Goal: Transaction & Acquisition: Purchase product/service

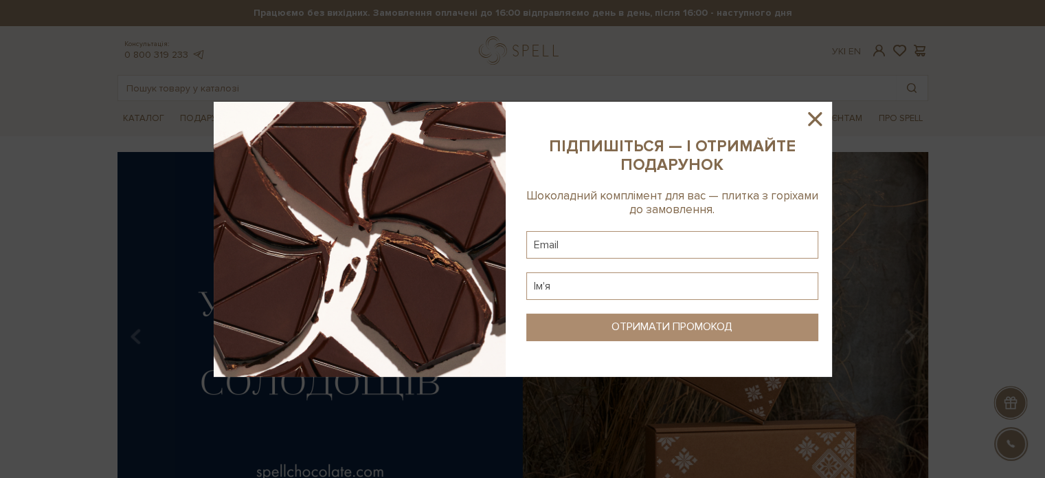
click at [819, 115] on icon at bounding box center [815, 119] width 14 height 14
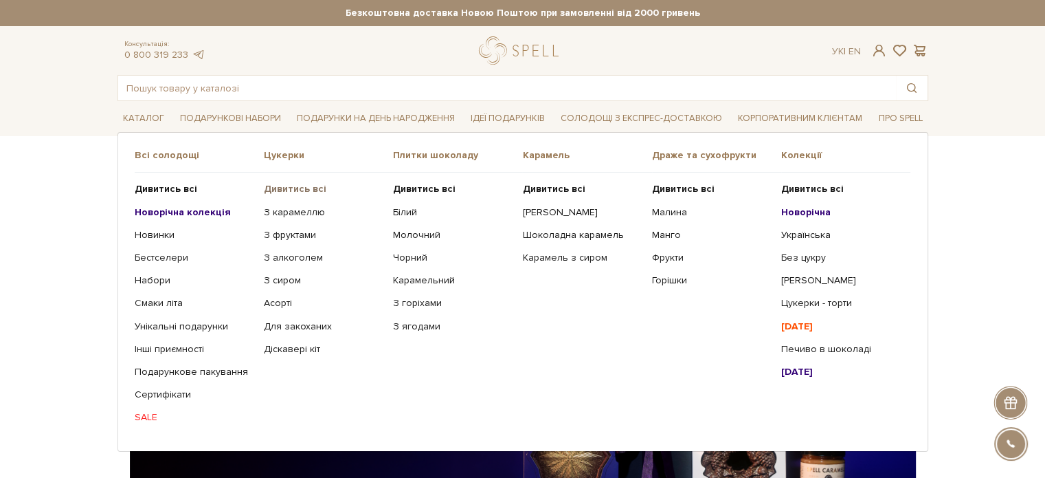
click at [291, 186] on b "Дивитись всі" at bounding box center [295, 189] width 63 height 12
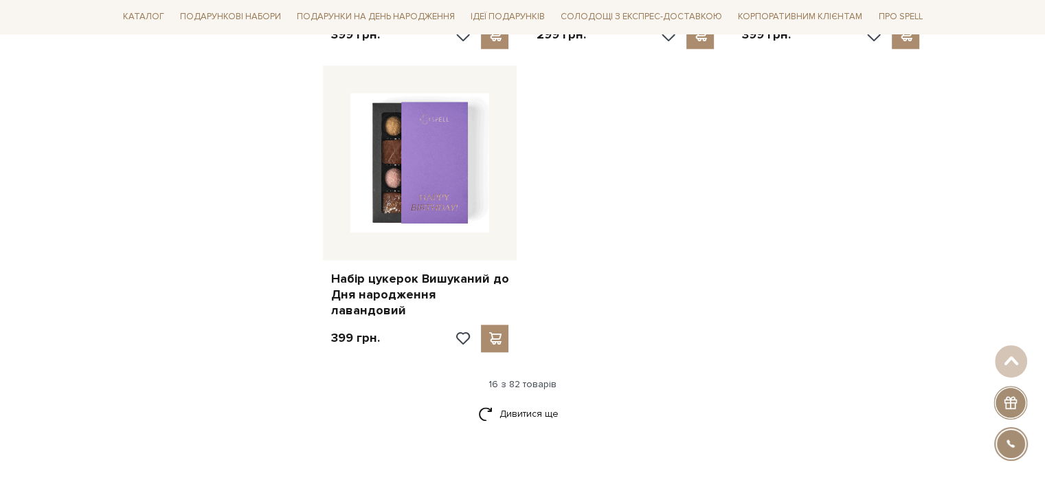
scroll to position [1718, 0]
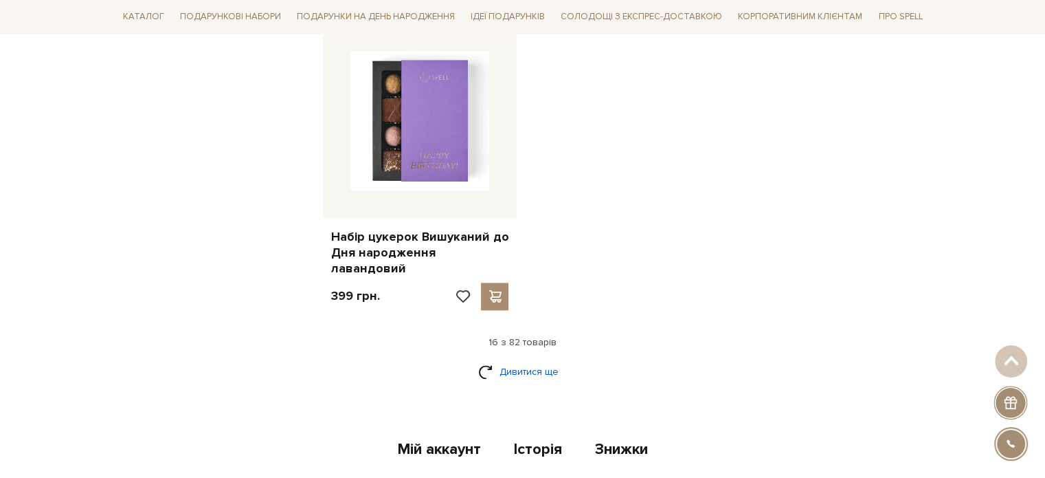
click at [533, 359] on link "Дивитися ще" at bounding box center [522, 371] width 89 height 24
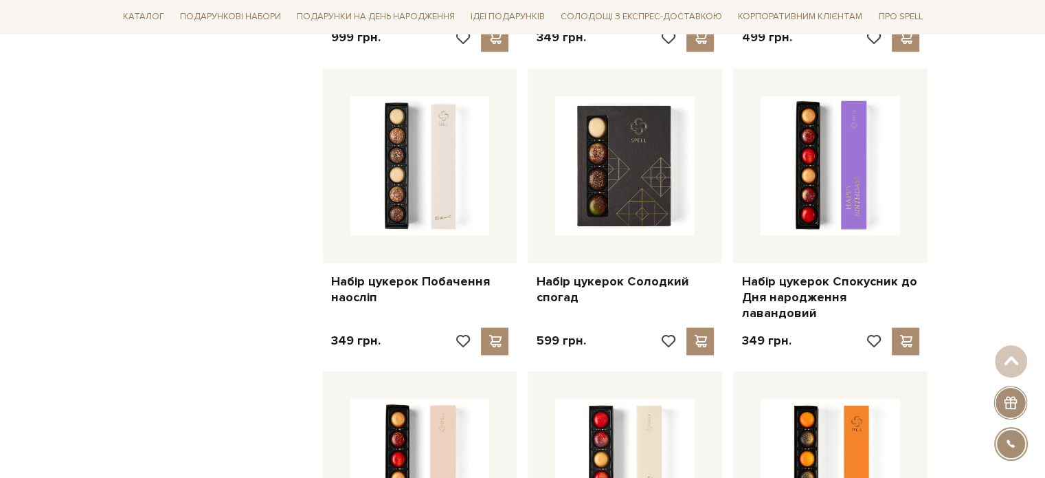
scroll to position [2268, 0]
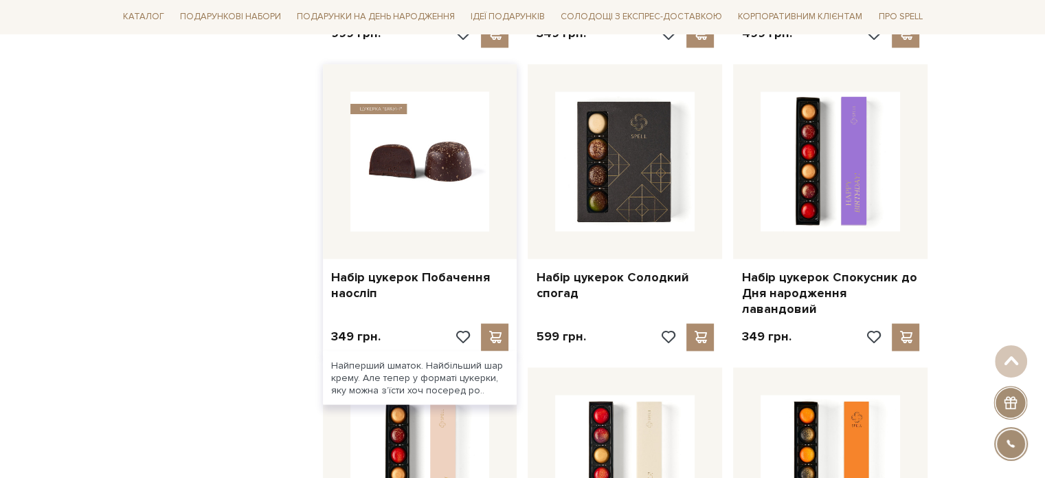
click at [404, 181] on img at bounding box center [421, 161] width 140 height 140
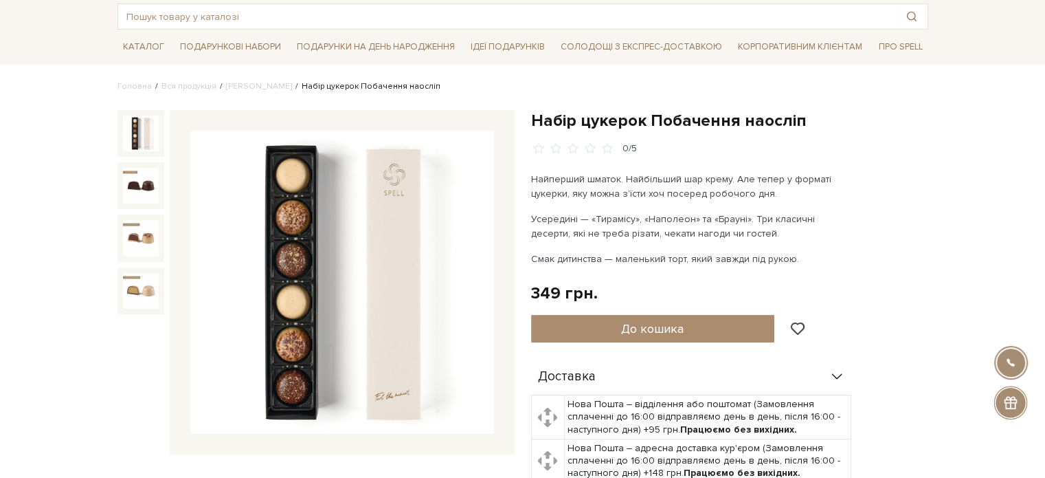
scroll to position [69, 0]
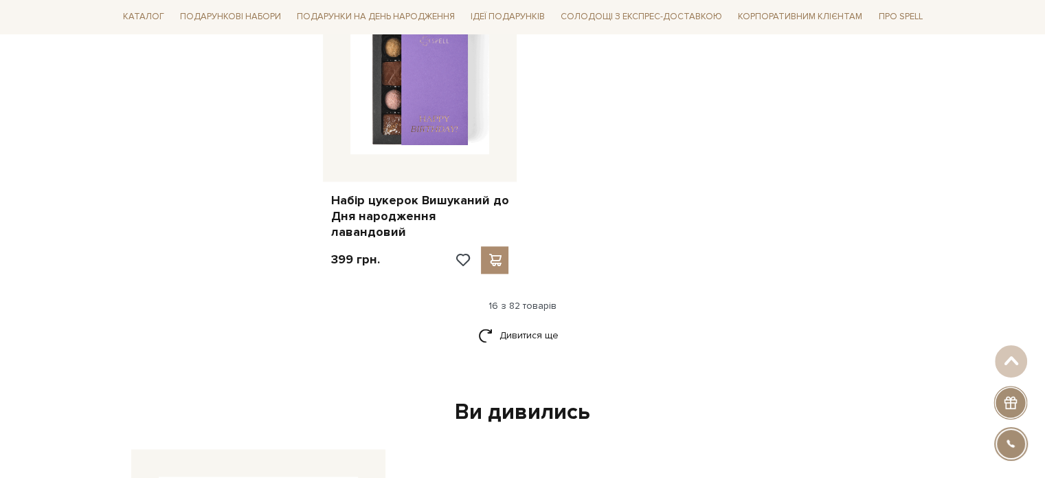
scroll to position [1718, 0]
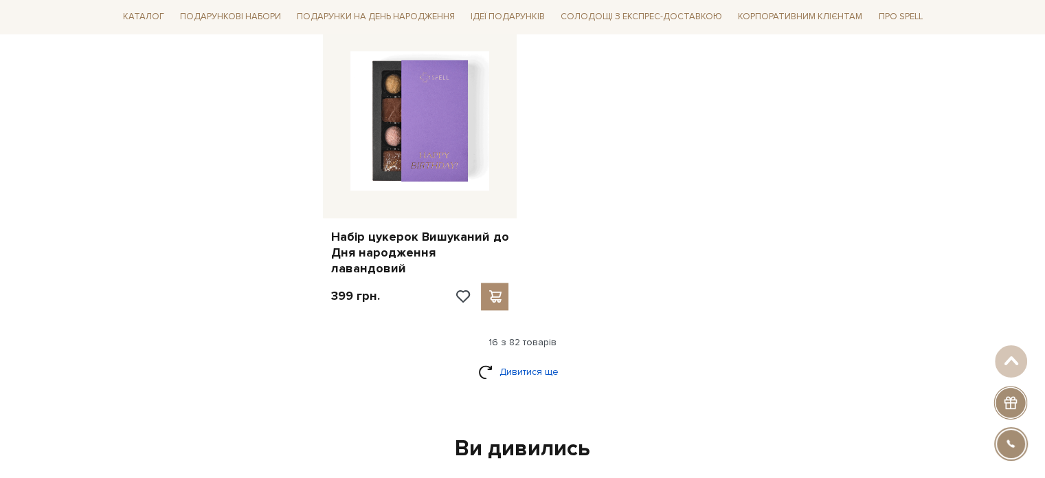
click at [516, 359] on link "Дивитися ще" at bounding box center [522, 371] width 89 height 24
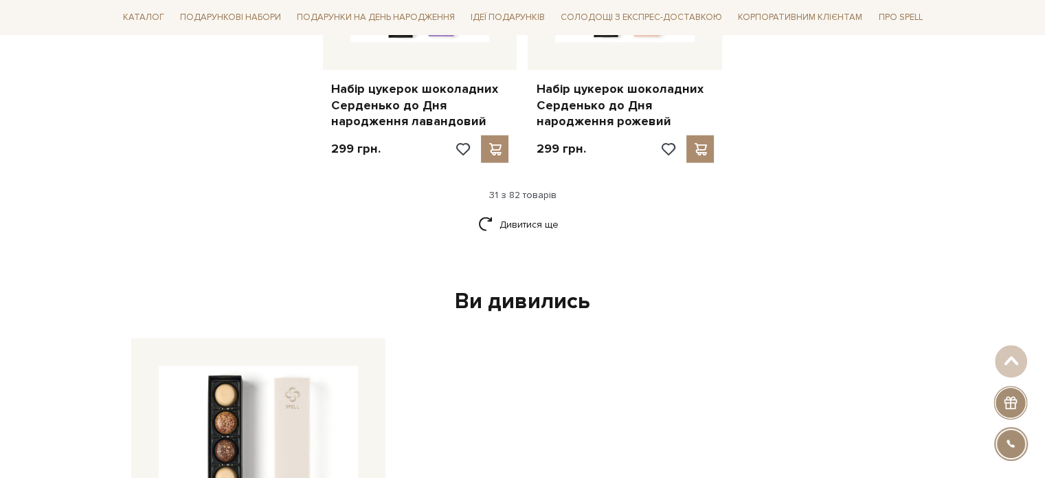
scroll to position [3436, 0]
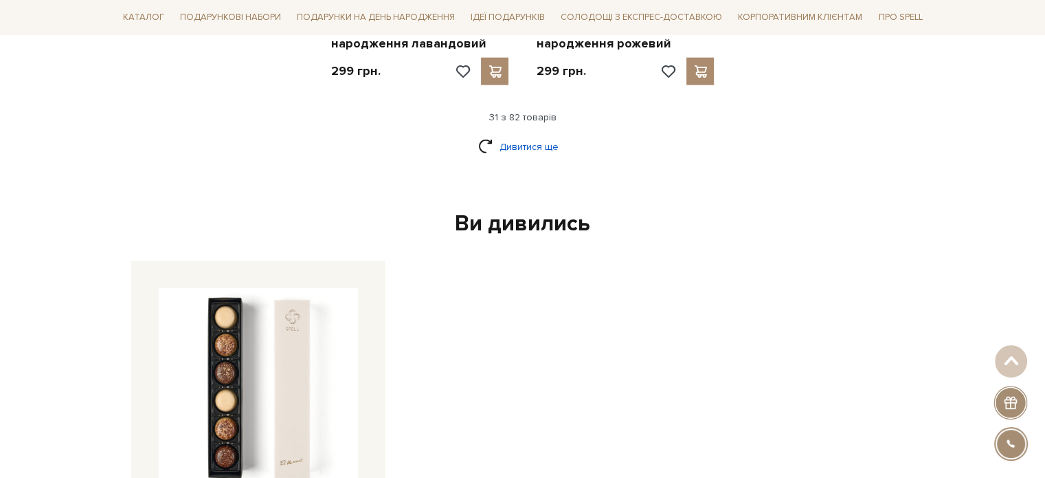
click at [524, 135] on link "Дивитися ще" at bounding box center [522, 147] width 89 height 24
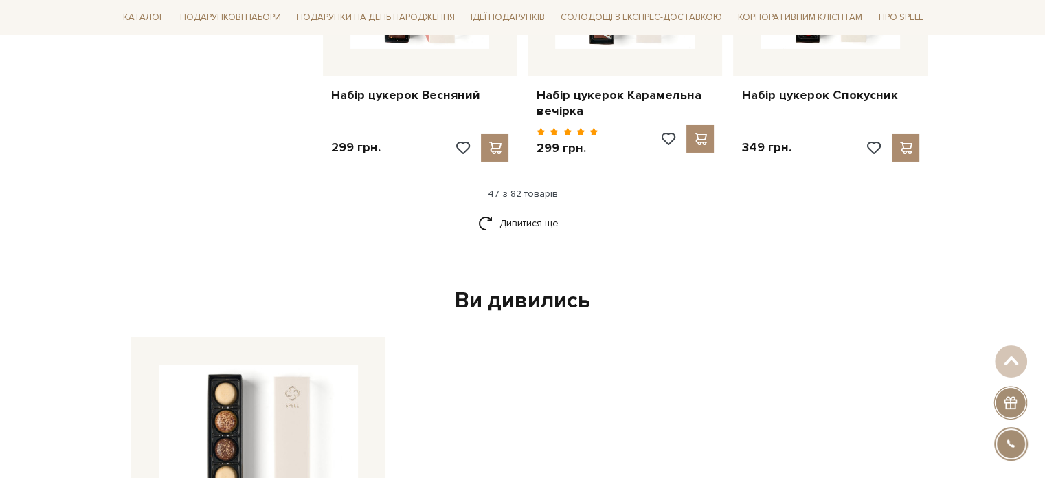
scroll to position [4880, 0]
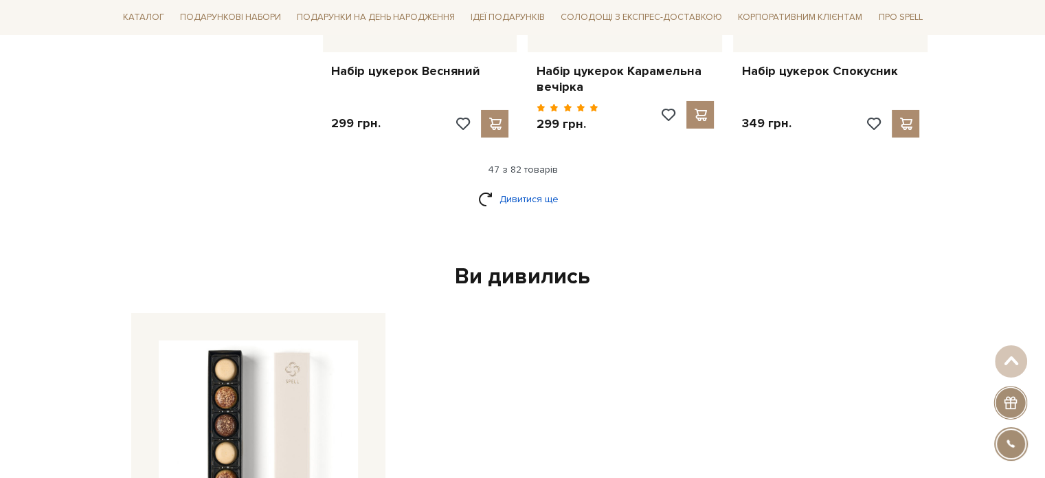
click at [509, 187] on link "Дивитися ще" at bounding box center [522, 199] width 89 height 24
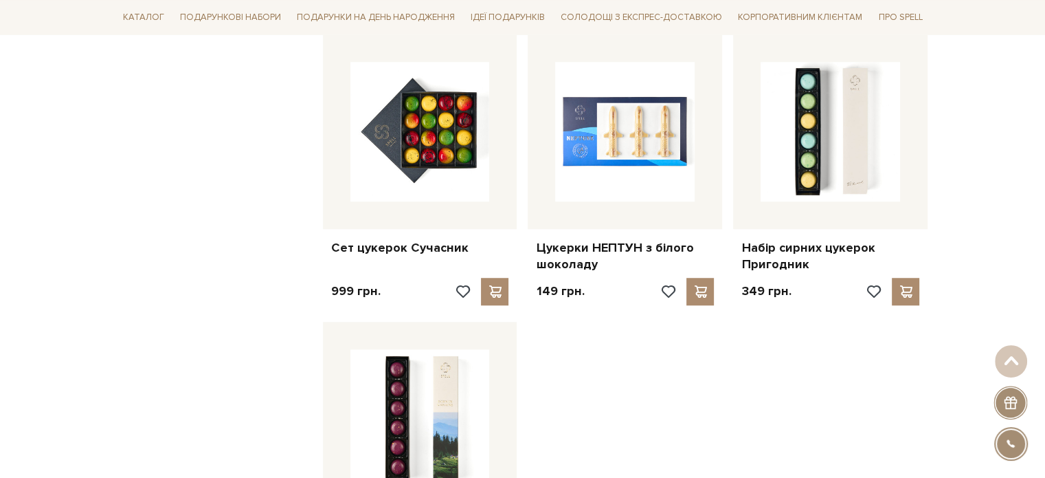
scroll to position [6254, 0]
